Goal: Use online tool/utility: Utilize a website feature to perform a specific function

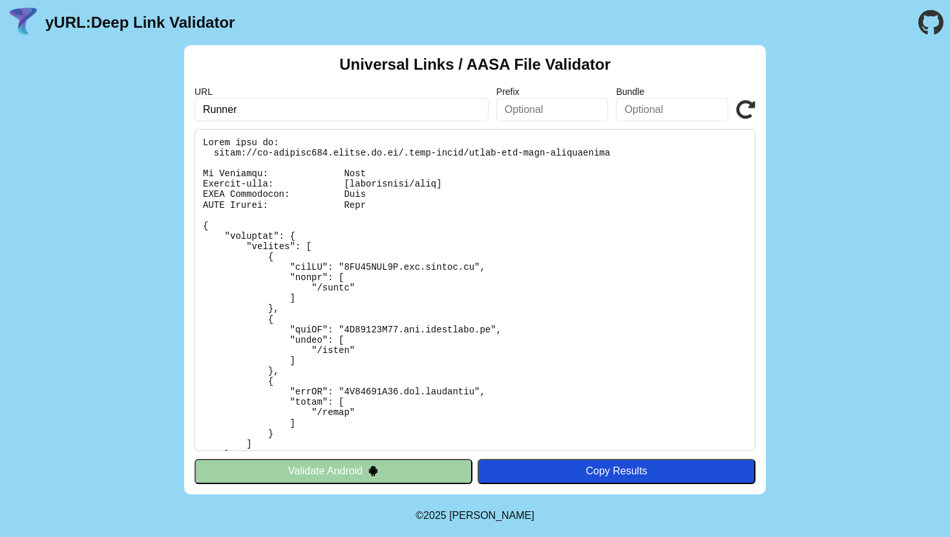
paste input "https://trk.mail.ru/c/y9r4j7?mt_network=VKMU_media-oct25-like&utm_medium=FIX&ut…"
type input "https://trk.mail.ru/c/y9r4j7?mt_network=VKMU_media-oct25-like&utm_medium=FIX&ut…"
click at [441, 471] on button "Validate Android" at bounding box center [333, 471] width 278 height 25
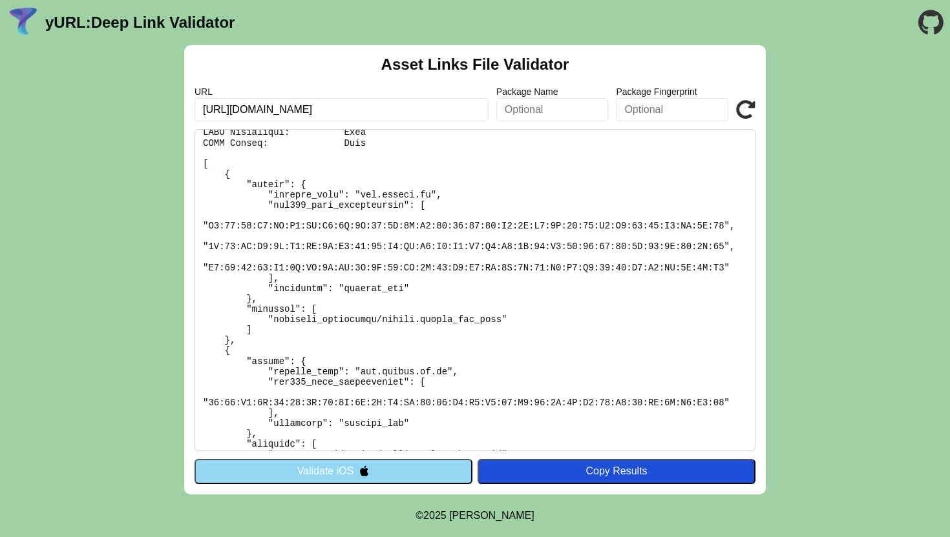
scroll to position [110, 0]
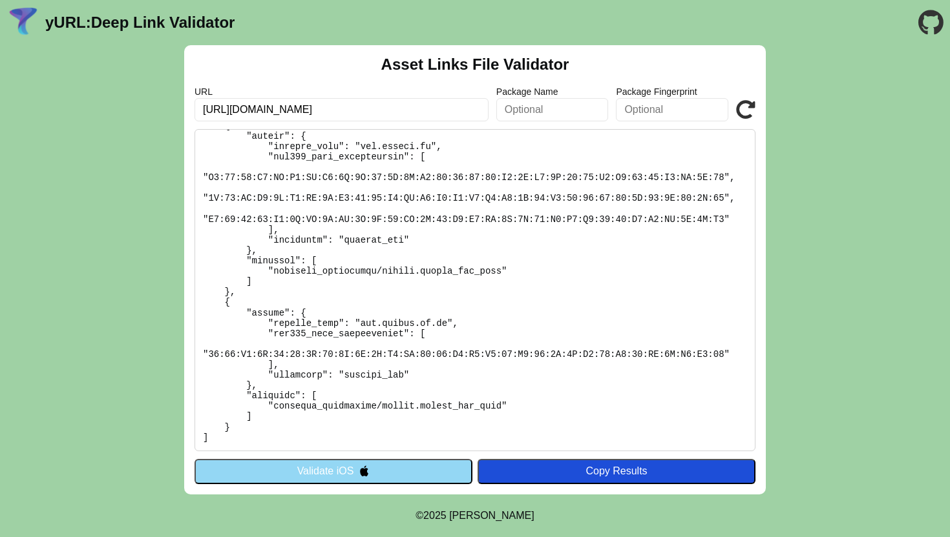
click at [373, 106] on input "[URL][DOMAIN_NAME]" at bounding box center [341, 109] width 294 height 23
paste input "trk.mail.ru/c/y9r4j7?mt_network=VKMU_media-oct25-like&utm_medium=FIX&utm_campai…"
drag, startPoint x: 267, startPoint y: 110, endPoint x: 169, endPoint y: 111, distance: 98.2
click at [169, 111] on div "Asset Links File Validator URL https://trk.mail.ru/c/y9r4j7?mt_network=VKMU_med…" at bounding box center [475, 270] width 950 height 450
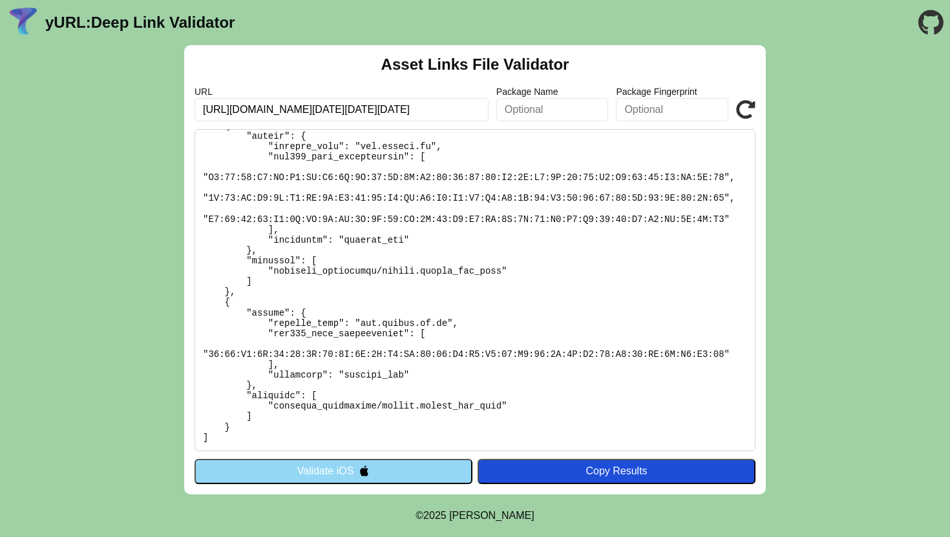
click at [344, 109] on input "https://trk.mail.ru/c/y9r4j7?mt_network=VKMU_media-oct25-like&utm_medium=FIX&ut…" at bounding box center [341, 109] width 294 height 23
drag, startPoint x: 280, startPoint y: 106, endPoint x: 559, endPoint y: 116, distance: 279.2
click at [559, 116] on div "URL https://trk.mail.ru/c/y9r4j7?mt_network=VKMU_media-oct25-like&utm_medium=FI…" at bounding box center [474, 104] width 561 height 35
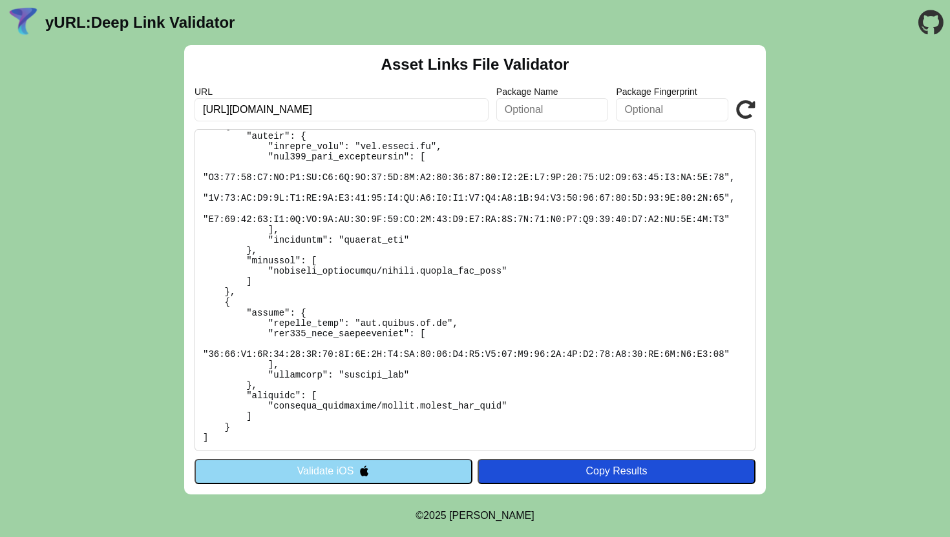
type input "https://trk.mail.ru"
click at [310, 471] on button "Validate iOS" at bounding box center [333, 471] width 278 height 25
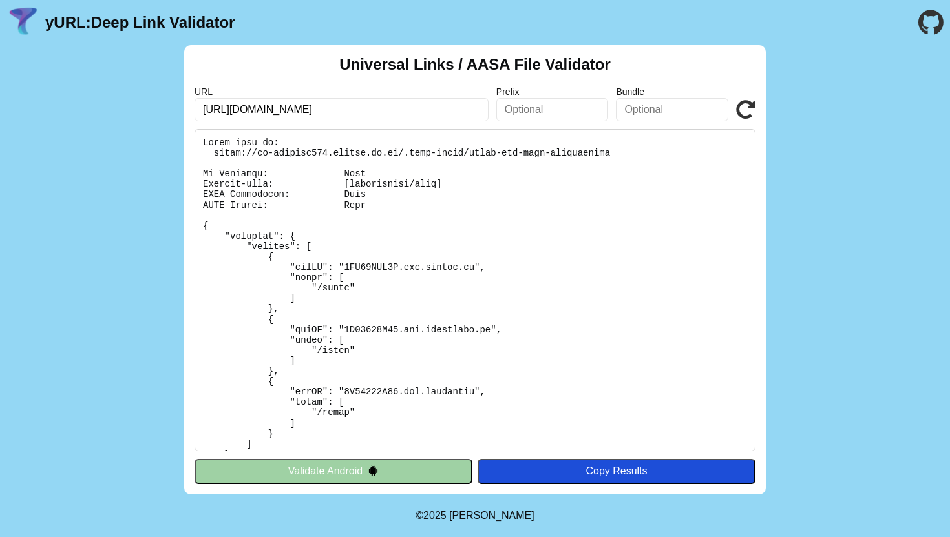
click at [333, 462] on button "Validate Android" at bounding box center [333, 471] width 278 height 25
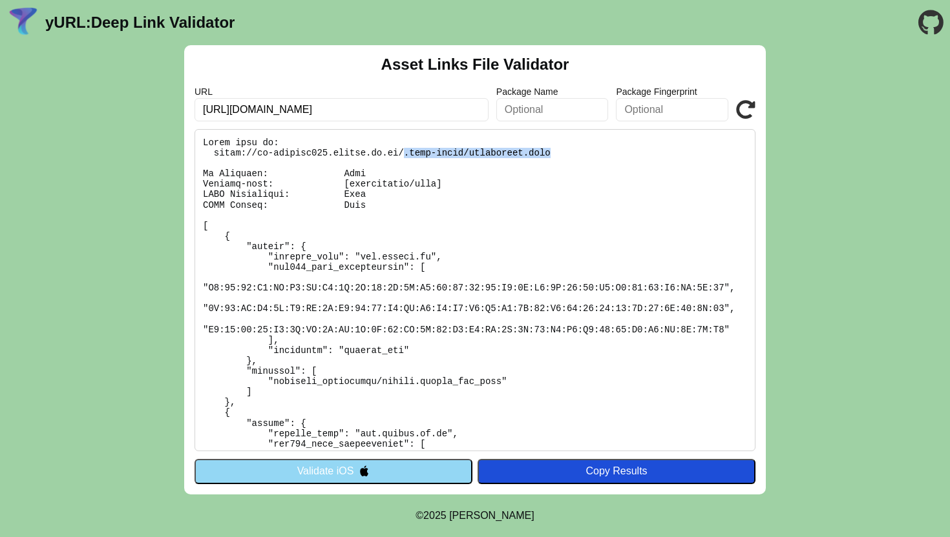
drag, startPoint x: 404, startPoint y: 152, endPoint x: 562, endPoint y: 156, distance: 157.7
click at [563, 156] on pre at bounding box center [474, 290] width 561 height 322
copy pre ".well-known/assetlinks.json"
